Goal: Task Accomplishment & Management: Manage account settings

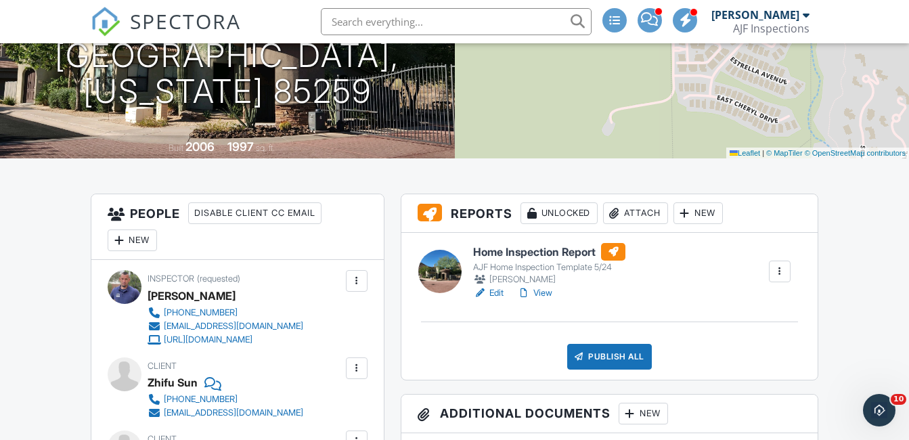
click at [633, 212] on div "Attach" at bounding box center [635, 213] width 65 height 22
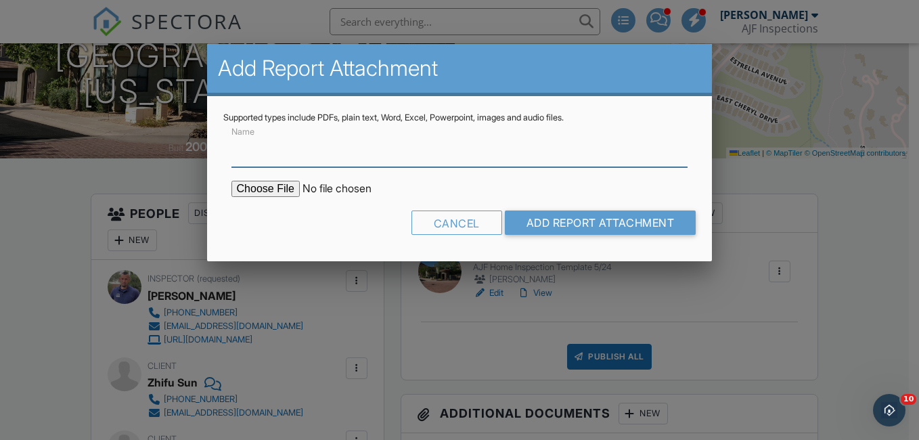
click at [355, 156] on input "Name" at bounding box center [459, 150] width 457 height 33
type input "Termite Report"
click at [272, 188] on input "file" at bounding box center [346, 189] width 230 height 16
type input "C:\fakepath\10055 N 142ND ST #1010.png"
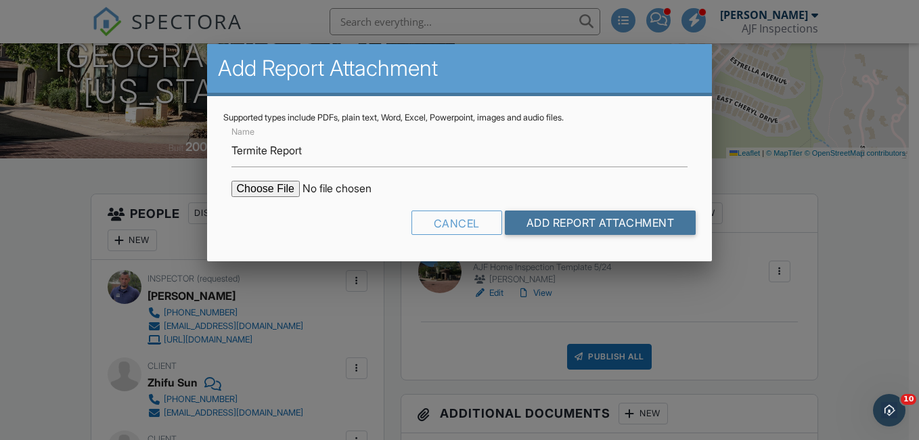
drag, startPoint x: 527, startPoint y: 227, endPoint x: 533, endPoint y: 223, distance: 7.2
click at [527, 226] on input "Add Report Attachment" at bounding box center [601, 223] width 192 height 24
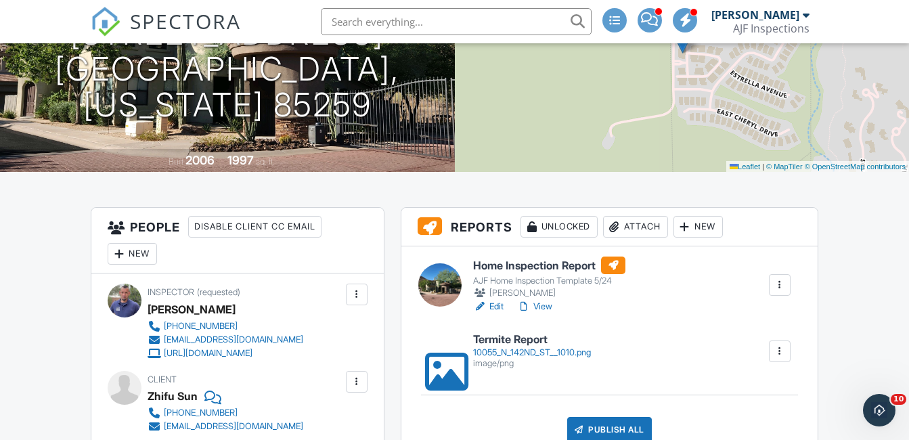
scroll to position [203, 0]
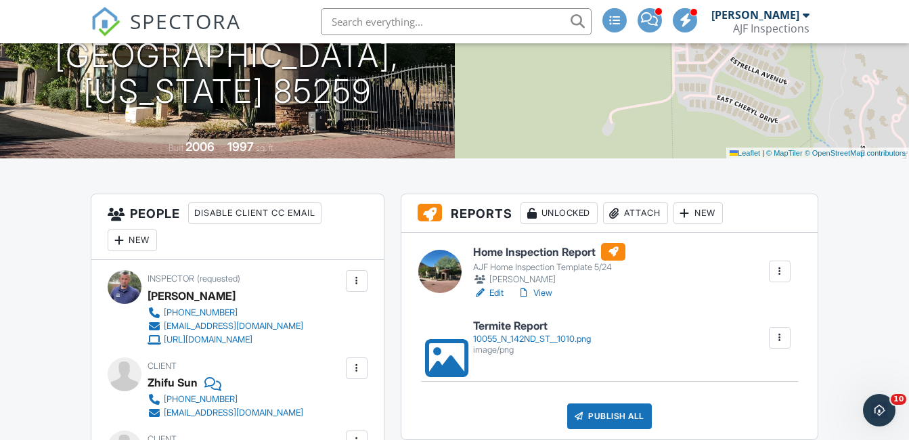
click at [541, 292] on link "View" at bounding box center [534, 293] width 35 height 14
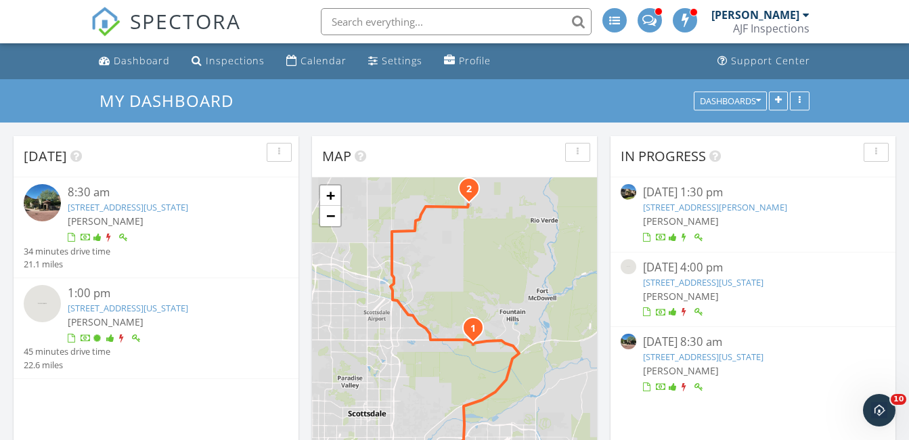
click at [51, 209] on img at bounding box center [42, 202] width 37 height 37
